Goal: Task Accomplishment & Management: Use online tool/utility

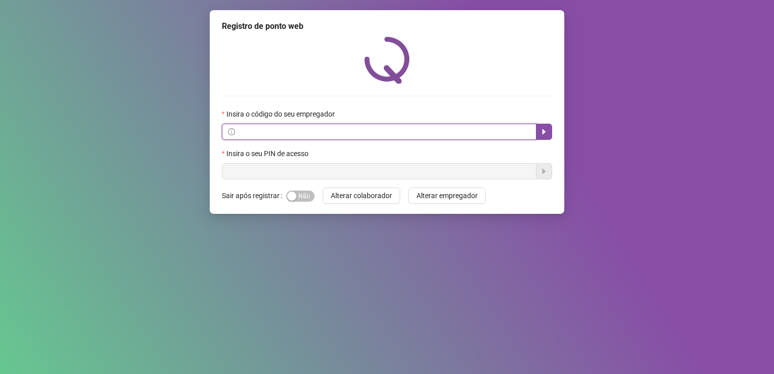
click at [253, 133] on input "text" at bounding box center [383, 131] width 293 height 11
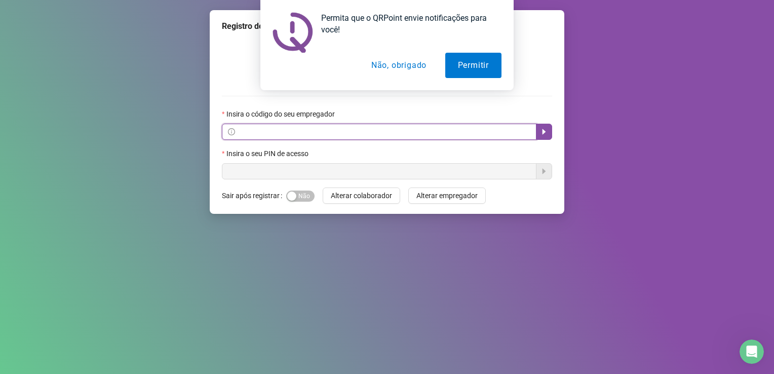
paste input "**********"
type input "**********"
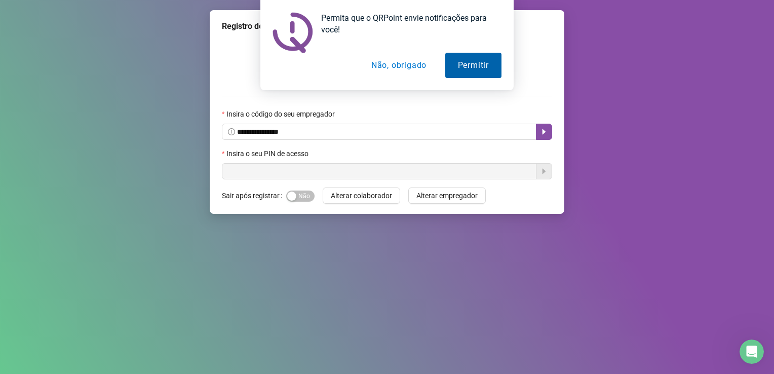
click at [468, 65] on button "Permitir" at bounding box center [473, 65] width 56 height 25
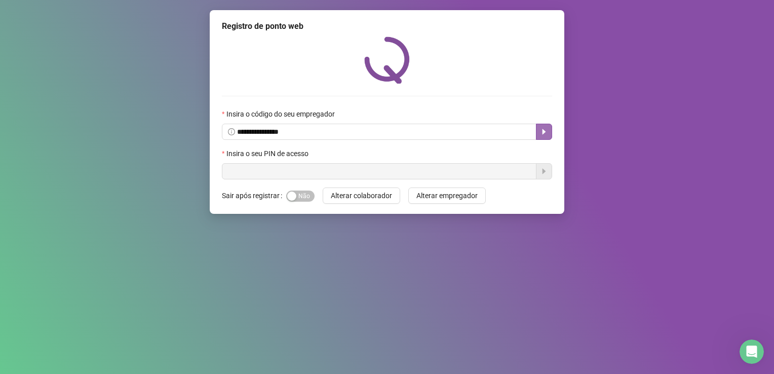
click at [543, 129] on icon "caret-right" at bounding box center [544, 132] width 8 height 8
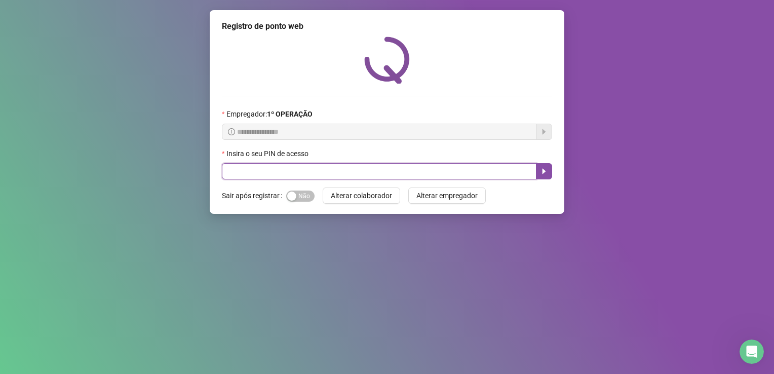
click at [366, 172] on input "text" at bounding box center [379, 171] width 315 height 16
type input "*****"
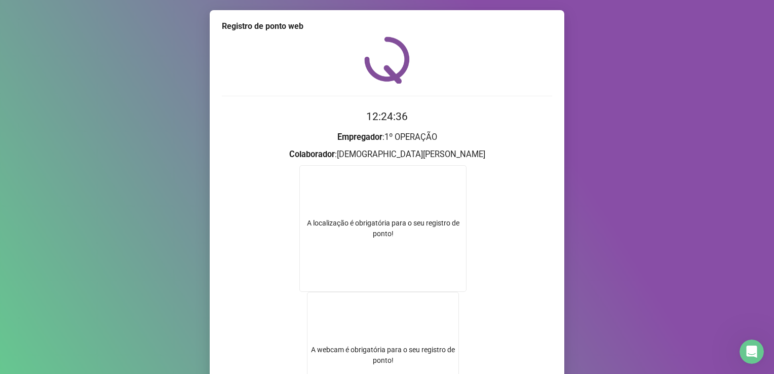
click at [482, 183] on form "A localização é obrigatória para o seu registro de ponto! A webcam é obrigatóri…" at bounding box center [387, 293] width 330 height 256
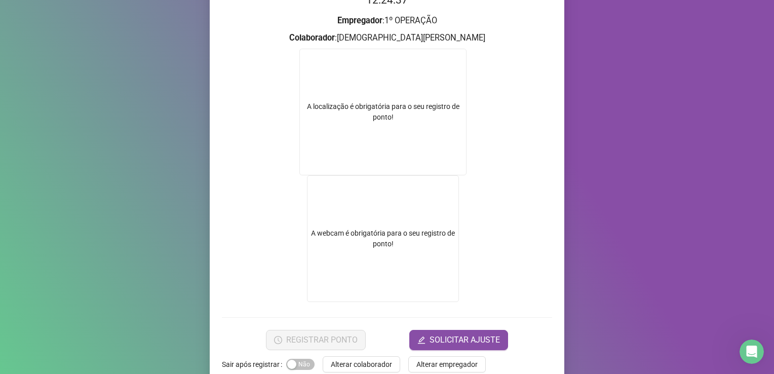
scroll to position [136, 0]
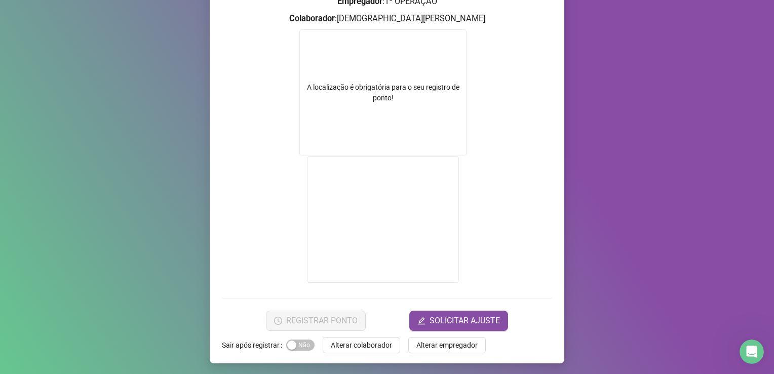
click at [491, 84] on form "A localização é obrigatória para o seu registro de ponto!" at bounding box center [387, 157] width 330 height 256
click at [489, 89] on form "A localização é obrigatória para o seu registro de ponto!" at bounding box center [387, 157] width 330 height 256
click at [598, 122] on div "Registro de ponto web 12:40:25 Empregador : 1º OPERAÇÃO Colaborador : [PERSON_N…" at bounding box center [387, 187] width 774 height 374
click at [505, 62] on form "A localização é obrigatória para o seu registro de ponto!" at bounding box center [387, 157] width 330 height 256
click at [509, 104] on form "A localização é obrigatória para o seu registro de ponto!" at bounding box center [387, 157] width 330 height 256
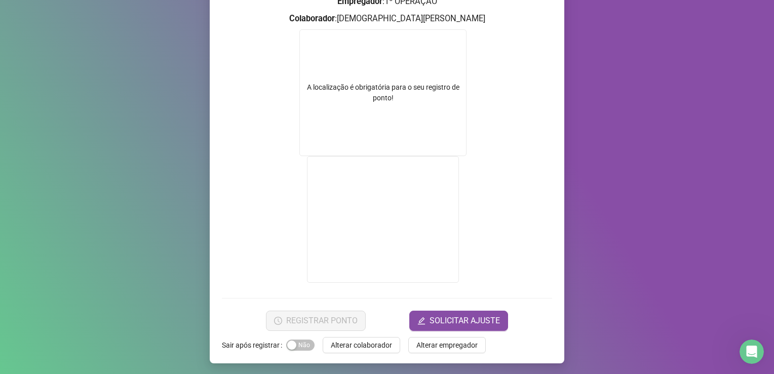
click at [522, 84] on form "A localização é obrigatória para o seu registro de ponto!" at bounding box center [387, 157] width 330 height 256
click at [710, 213] on div "Registro de ponto web 12:58:25 Empregador : 1º OPERAÇÃO Colaborador : [PERSON_N…" at bounding box center [387, 187] width 774 height 374
